Goal: Information Seeking & Learning: Learn about a topic

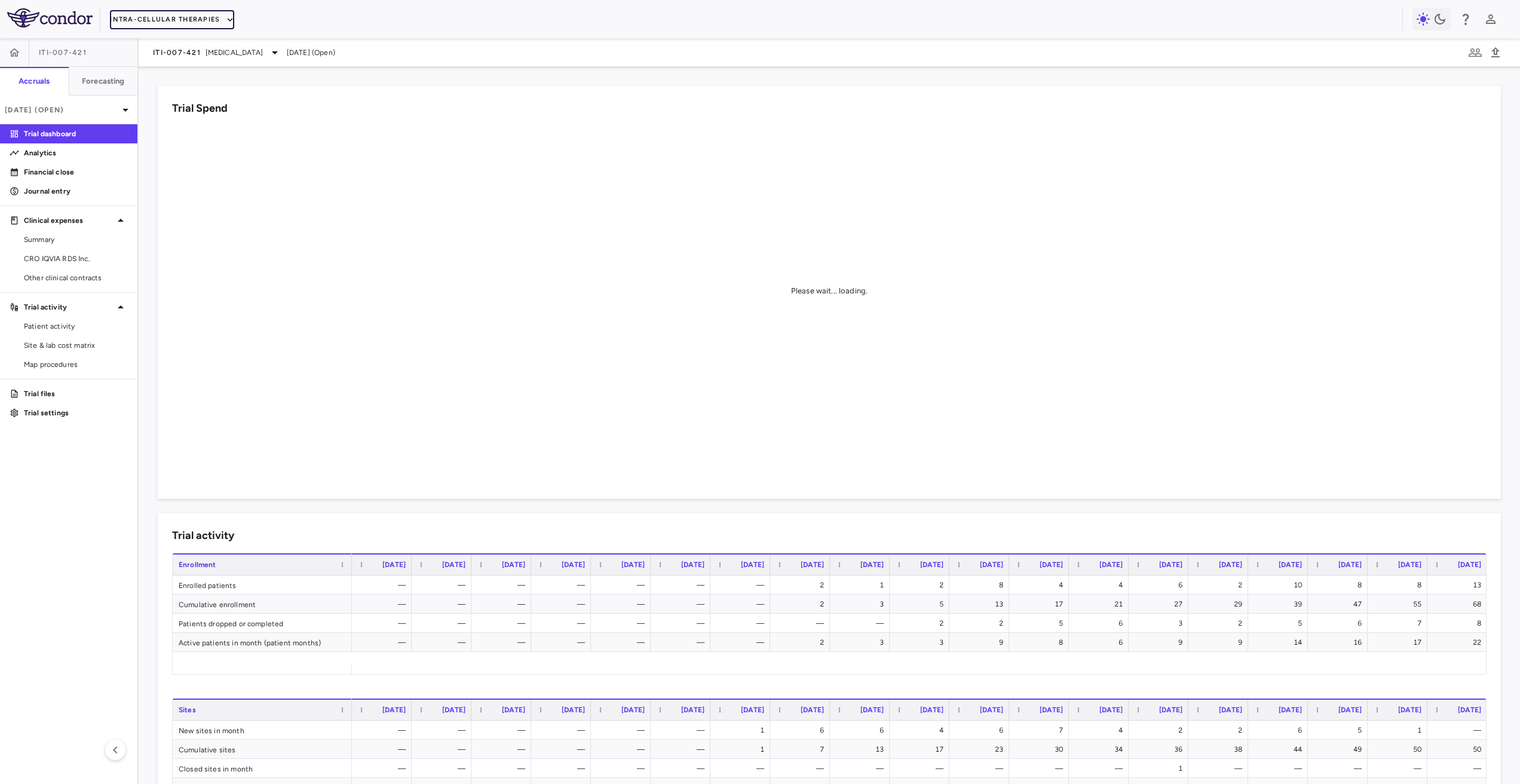
click at [167, 26] on button "Intra-Cellular Therapies" at bounding box center [172, 19] width 124 height 19
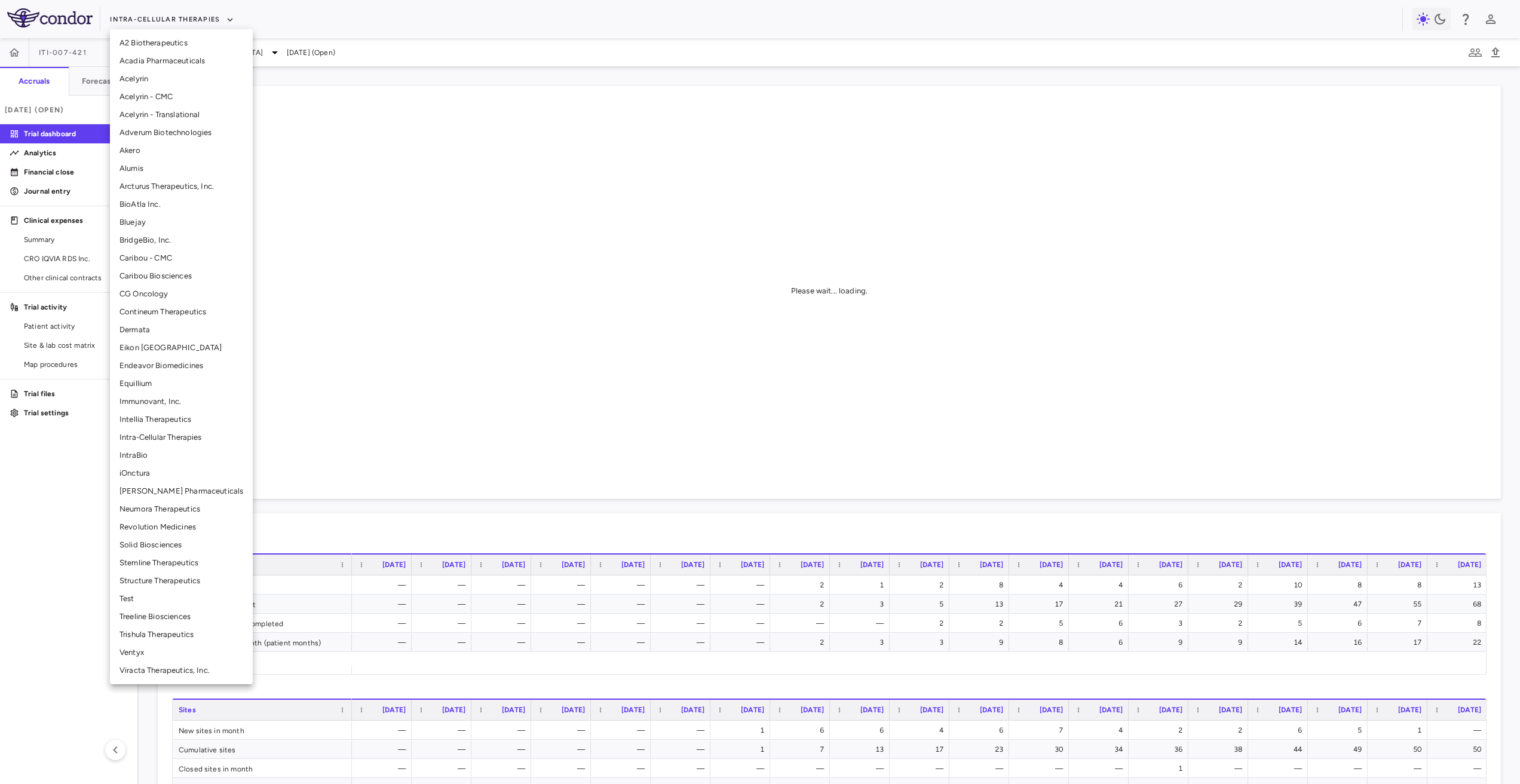
click at [144, 655] on li "Ventyx" at bounding box center [181, 652] width 143 height 18
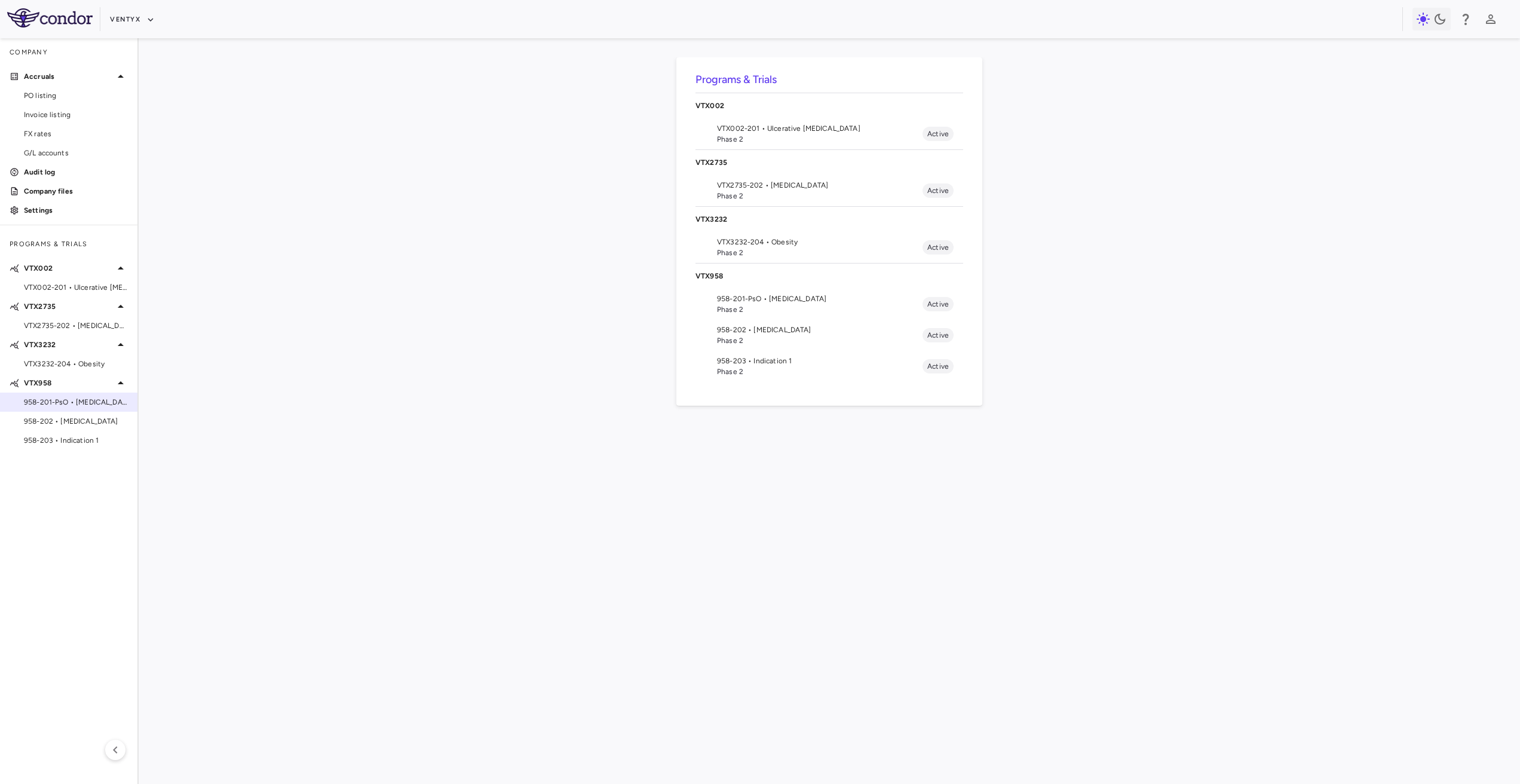
click at [109, 406] on span "958-201-PsO • [MEDICAL_DATA]" at bounding box center [76, 402] width 104 height 11
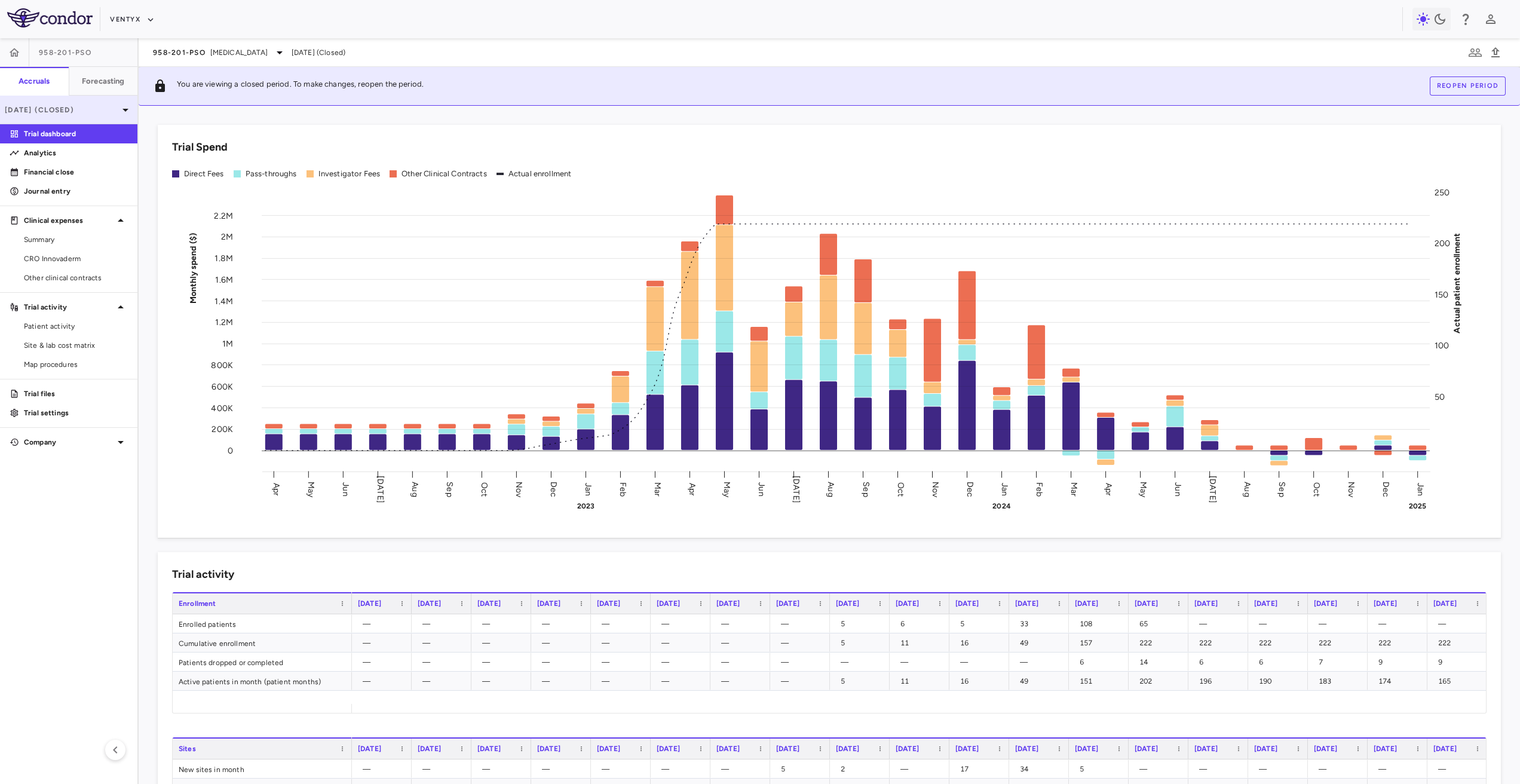
click at [105, 112] on p "[DATE] (Closed)" at bounding box center [62, 110] width 114 height 11
click at [79, 195] on div "2024" at bounding box center [61, 197] width 103 height 11
click at [60, 344] on span "Site & lab cost matrix" at bounding box center [76, 345] width 104 height 11
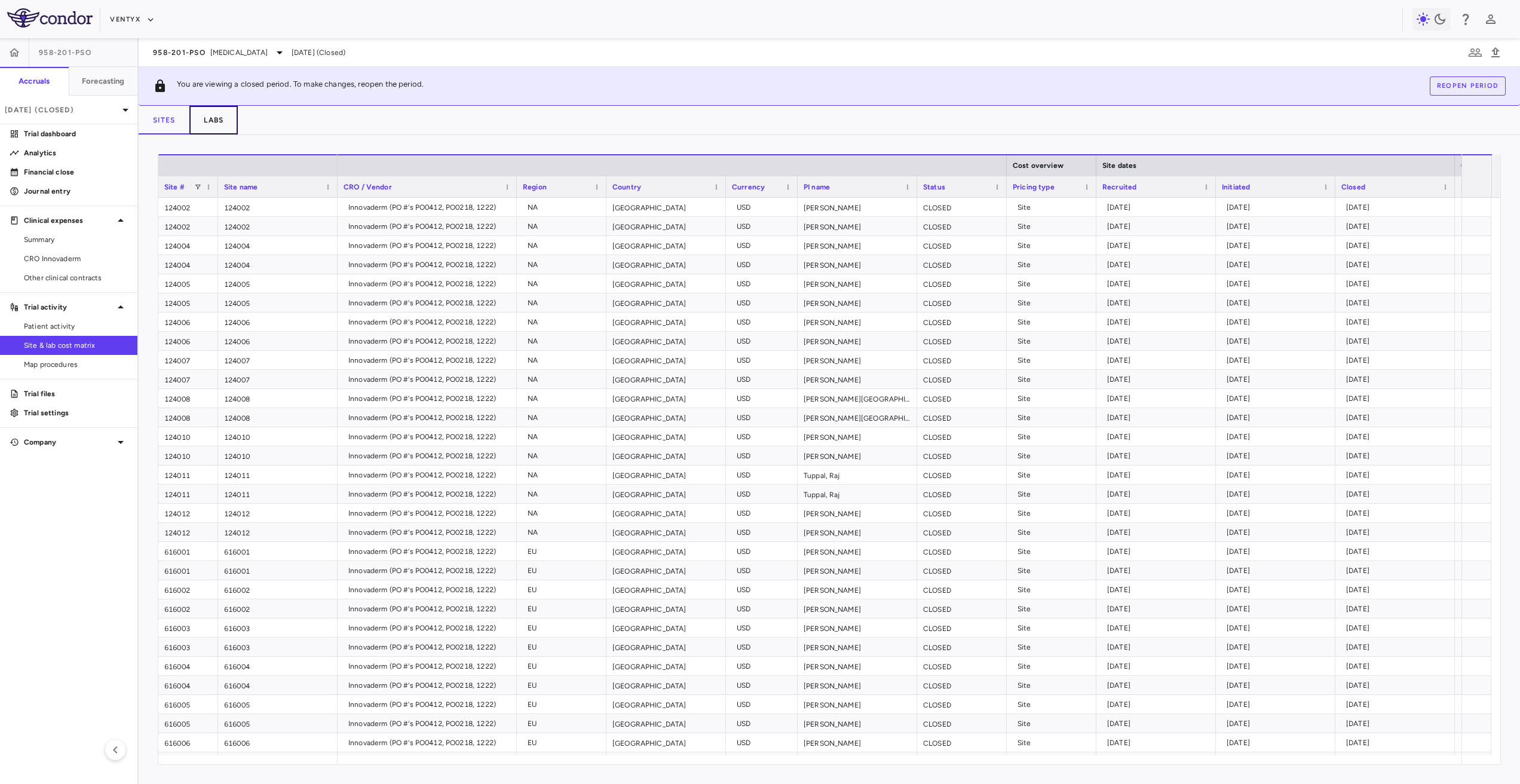
click at [231, 128] on button "Labs" at bounding box center [213, 120] width 48 height 29
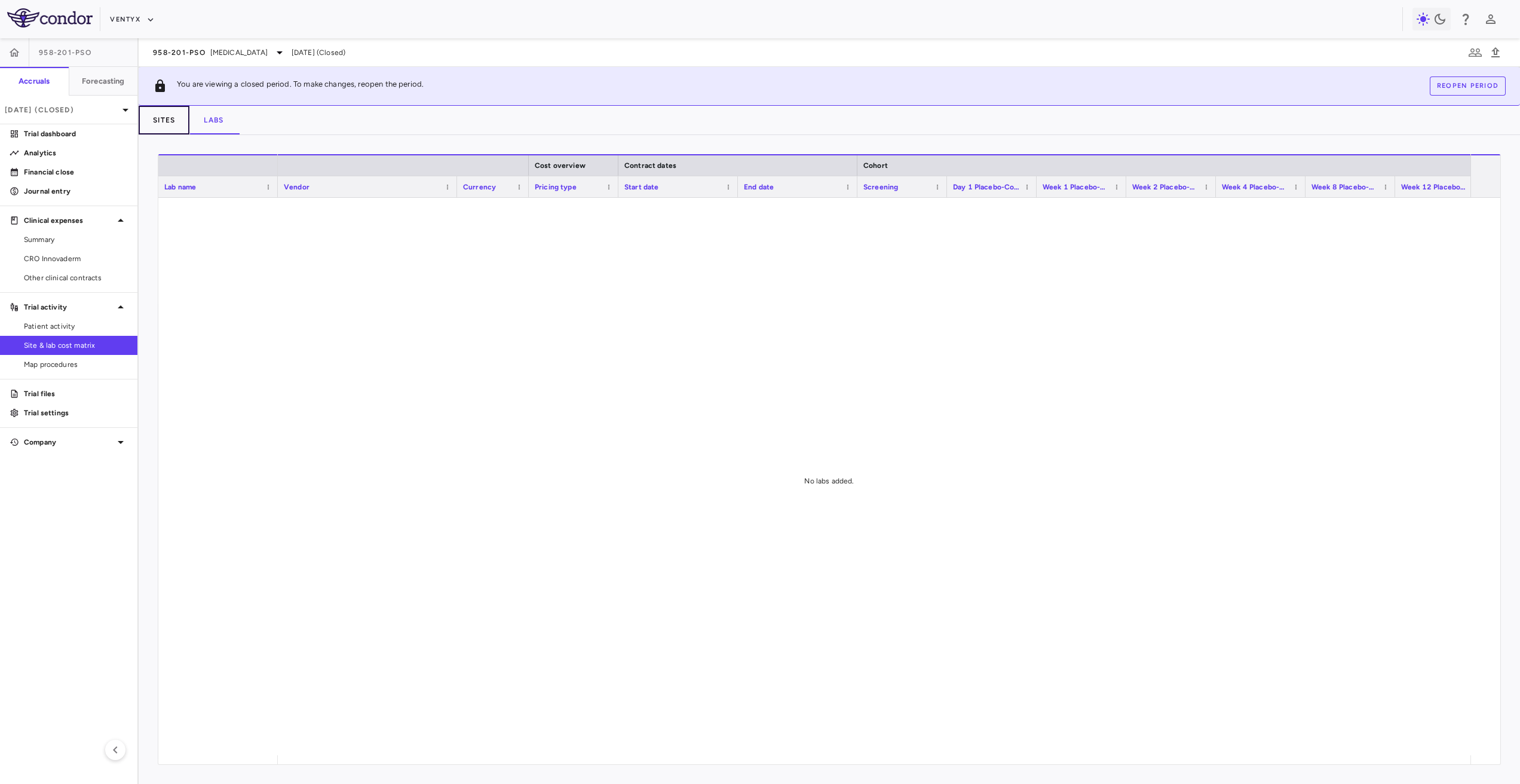
click at [179, 124] on button "Sites" at bounding box center [164, 120] width 51 height 29
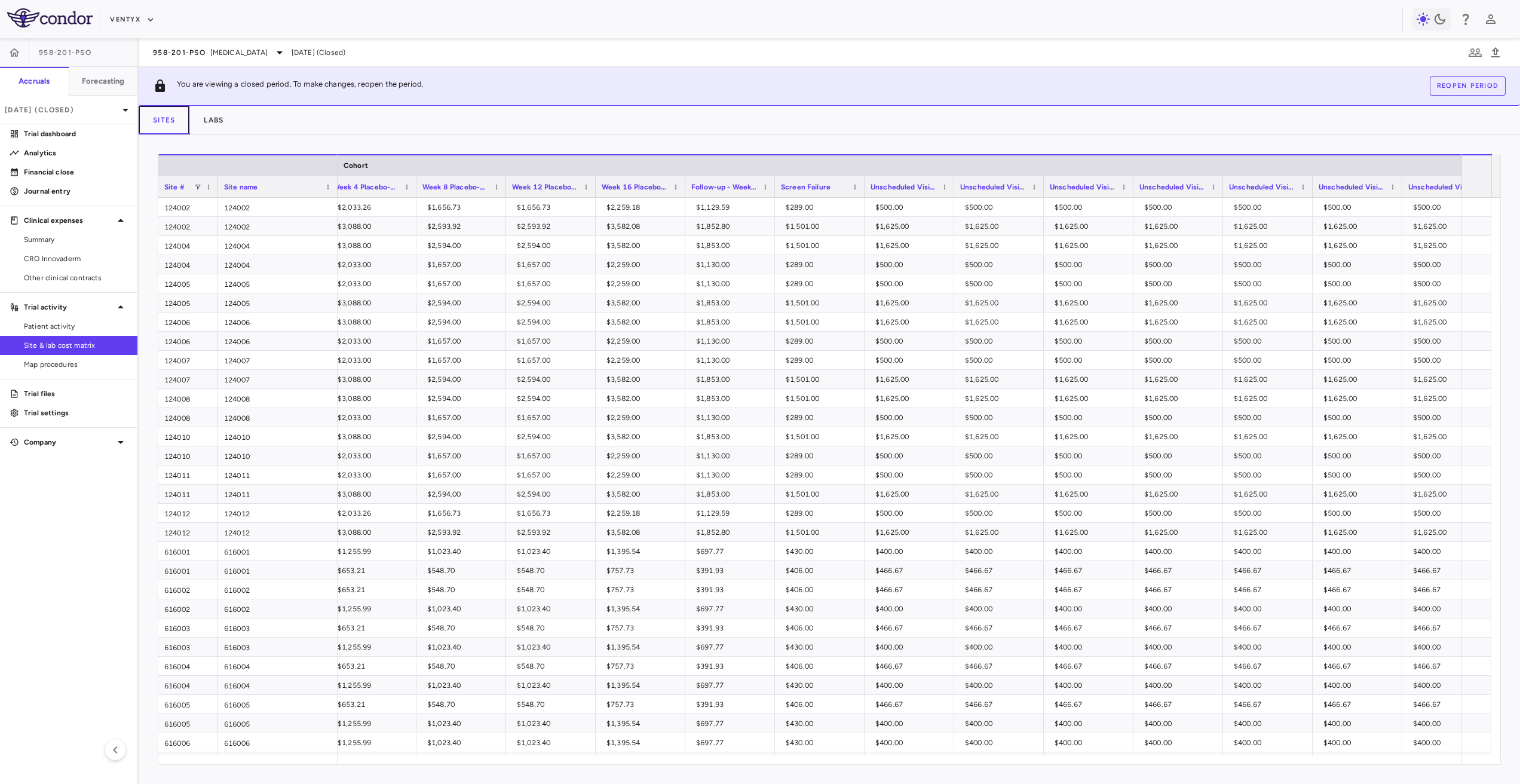
scroll to position [0, 1572]
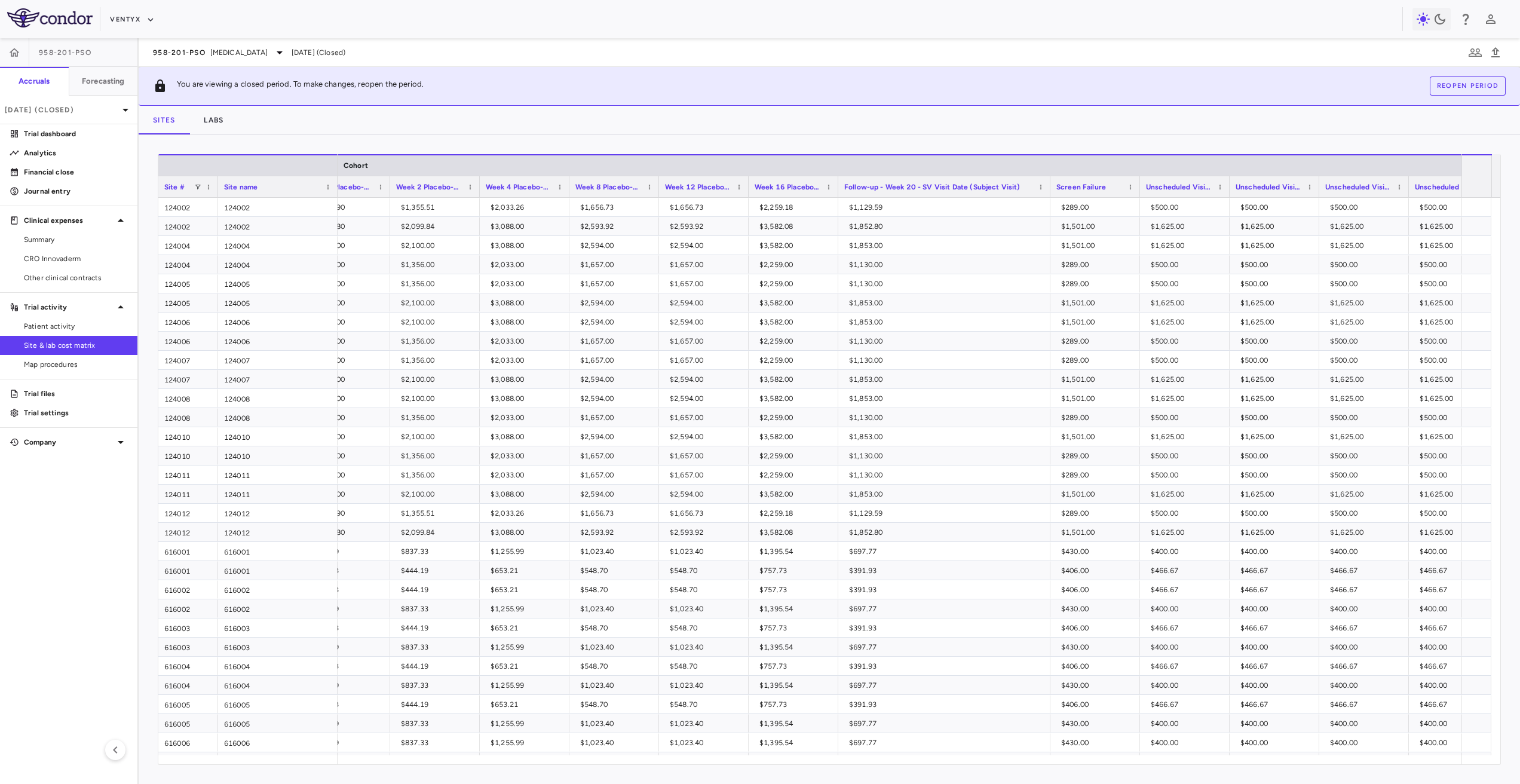
drag, startPoint x: 925, startPoint y: 189, endPoint x: 1048, endPoint y: 209, distance: 124.1
click at [1048, 209] on div "Site # Site name [GEOGRAPHIC_DATA] Day 1 Placebo-Controlled Week 1 Placebo-Cont…" at bounding box center [829, 459] width 1342 height 610
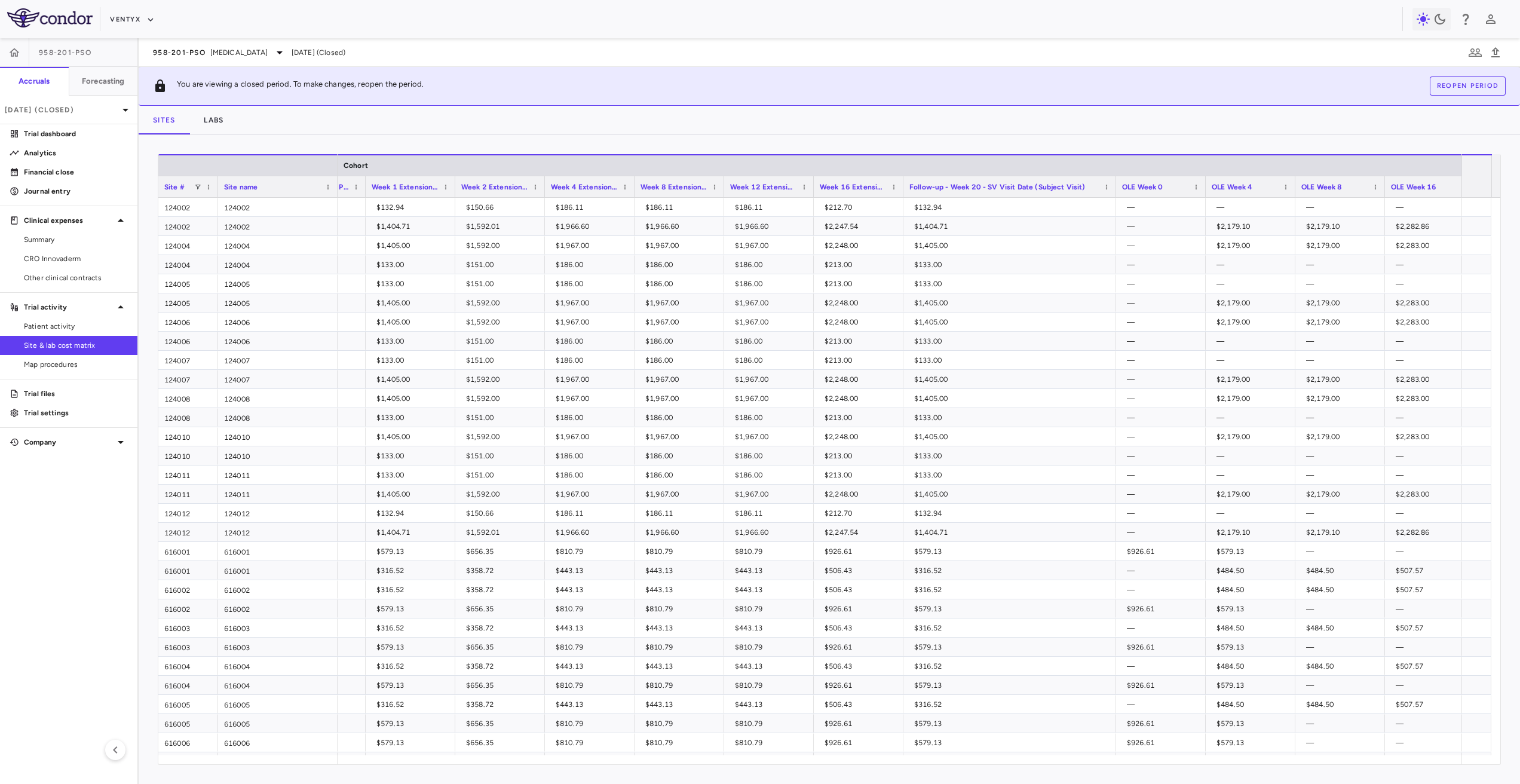
drag, startPoint x: 990, startPoint y: 184, endPoint x: 1114, endPoint y: 202, distance: 124.4
click at [1114, 202] on div "Site # Site name [GEOGRAPHIC_DATA] Unscheduled Visit-8 Day 1 Extension Period —" at bounding box center [829, 459] width 1342 height 610
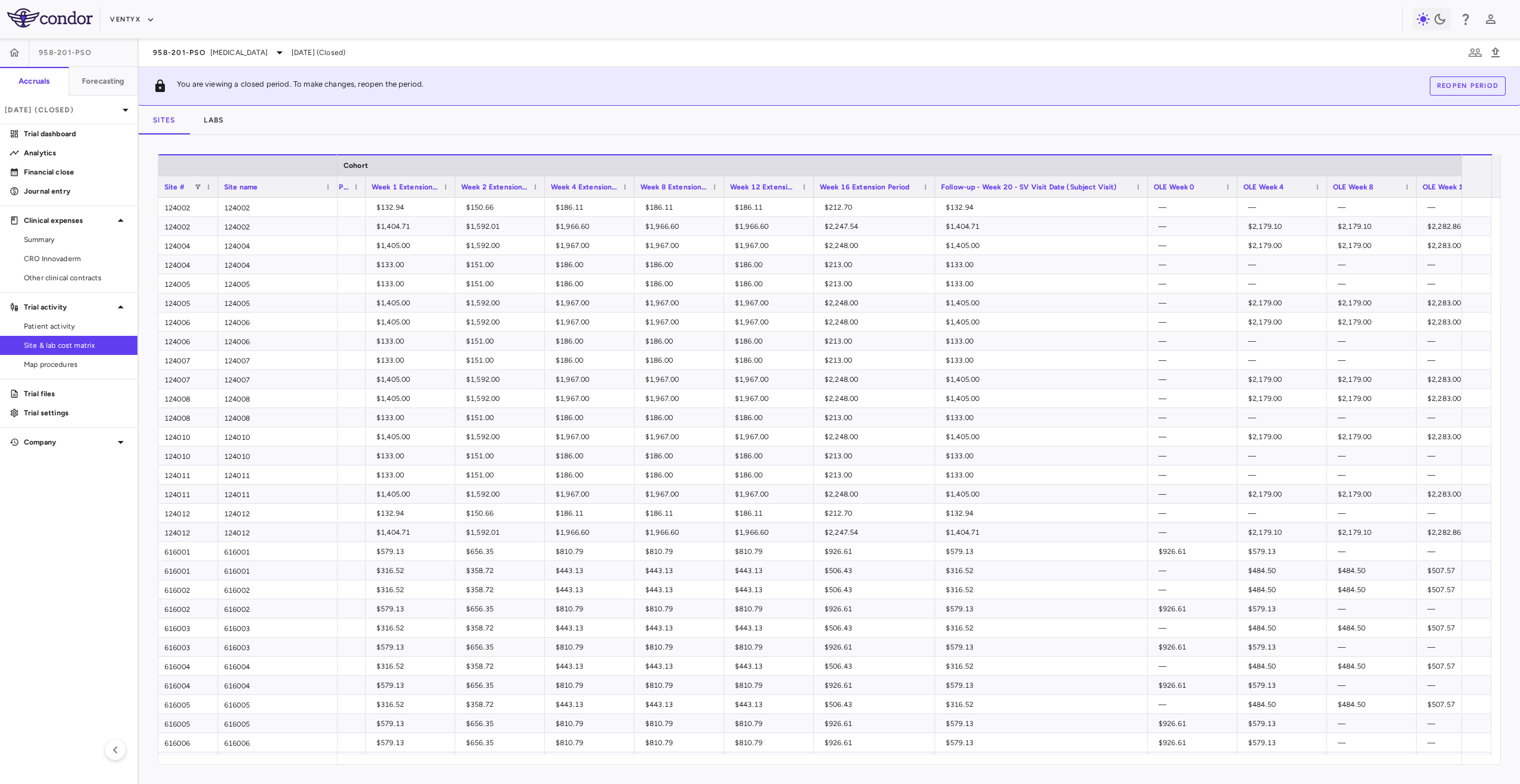
drag, startPoint x: 903, startPoint y: 186, endPoint x: 934, endPoint y: 212, distance: 40.8
click at [934, 212] on div "Site # Site name [GEOGRAPHIC_DATA] Unscheduled Visit-8 Day 1 Extension Period —" at bounding box center [829, 459] width 1342 height 610
drag, startPoint x: 1058, startPoint y: 187, endPoint x: 981, endPoint y: 186, distance: 76.5
drag, startPoint x: 943, startPoint y: 189, endPoint x: 1042, endPoint y: 191, distance: 99.2
click at [1145, 140] on div "Press ENTER to sort. Press ALT DOWN to open column menu Drag here to set row gr…" at bounding box center [829, 459] width 1381 height 649
